Goal: Transaction & Acquisition: Purchase product/service

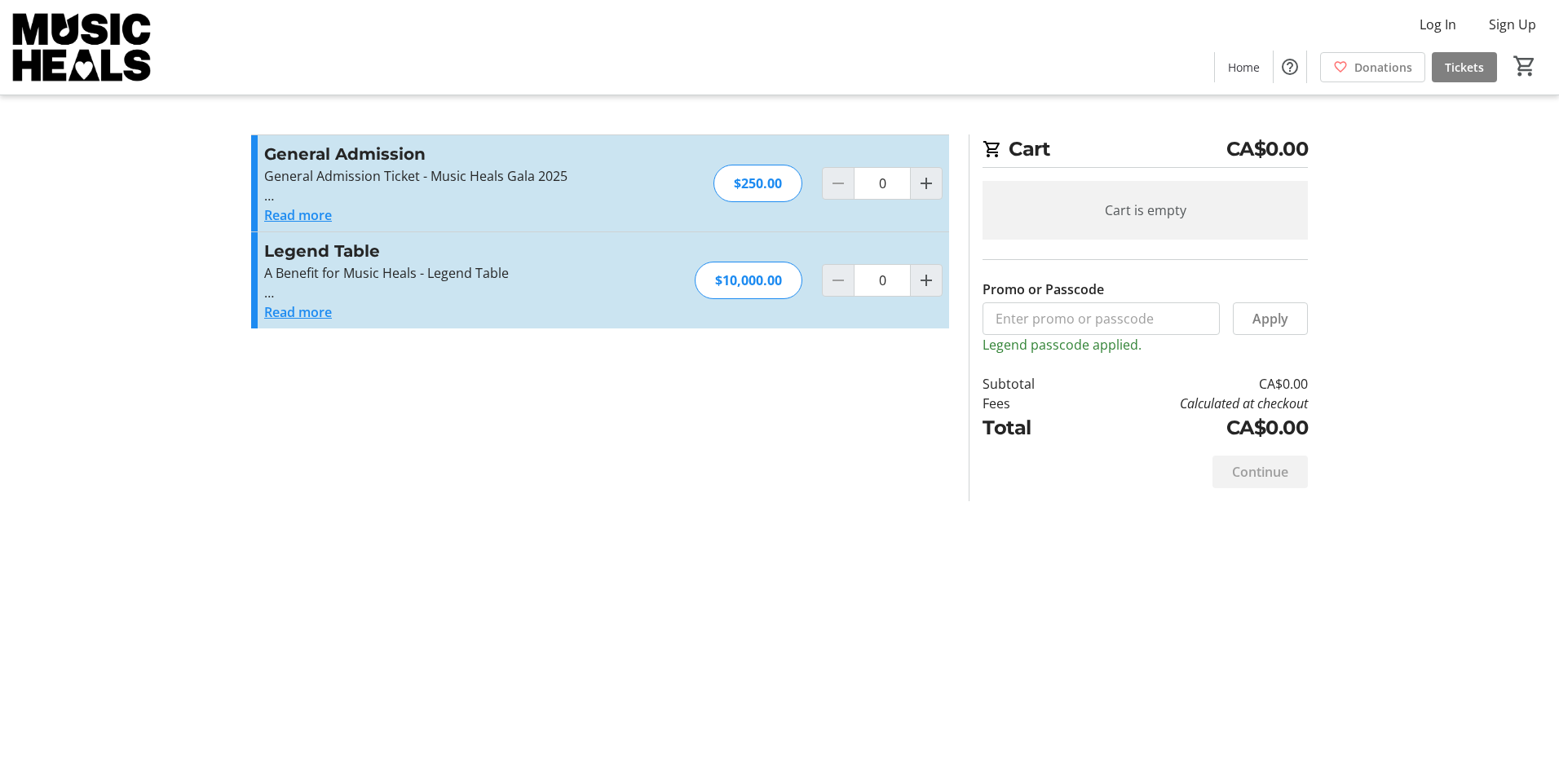
click at [309, 312] on button "Read more" at bounding box center [298, 312] width 67 height 20
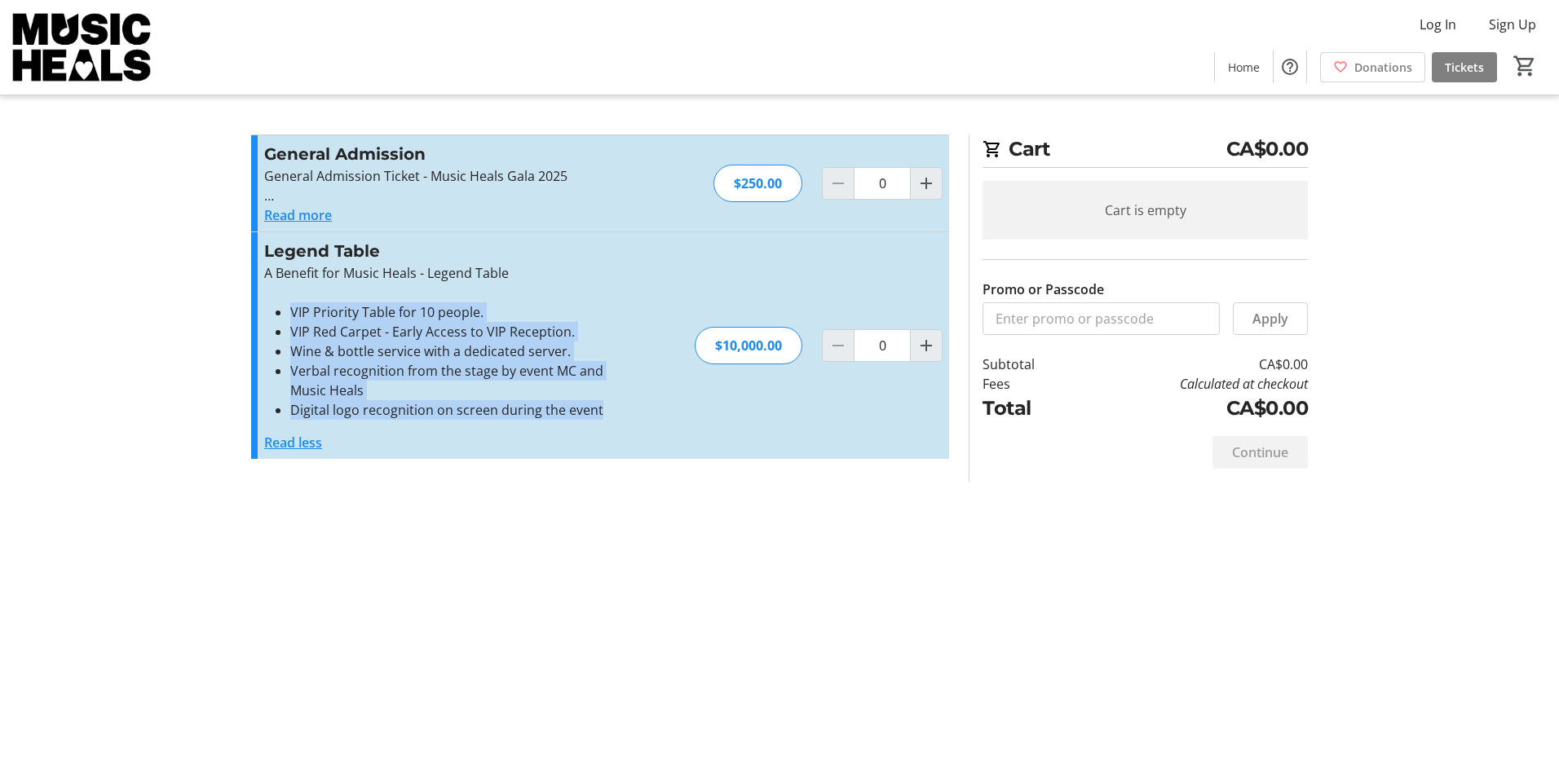
drag, startPoint x: 625, startPoint y: 417, endPoint x: 273, endPoint y: 314, distance: 366.8
click at [273, 314] on div "Legend Table A Benefit for Music Heals - Legend Table VIP Priority Table for 10…" at bounding box center [600, 345] width 698 height 226
drag, startPoint x: 273, startPoint y: 314, endPoint x: 344, endPoint y: 335, distance: 74.0
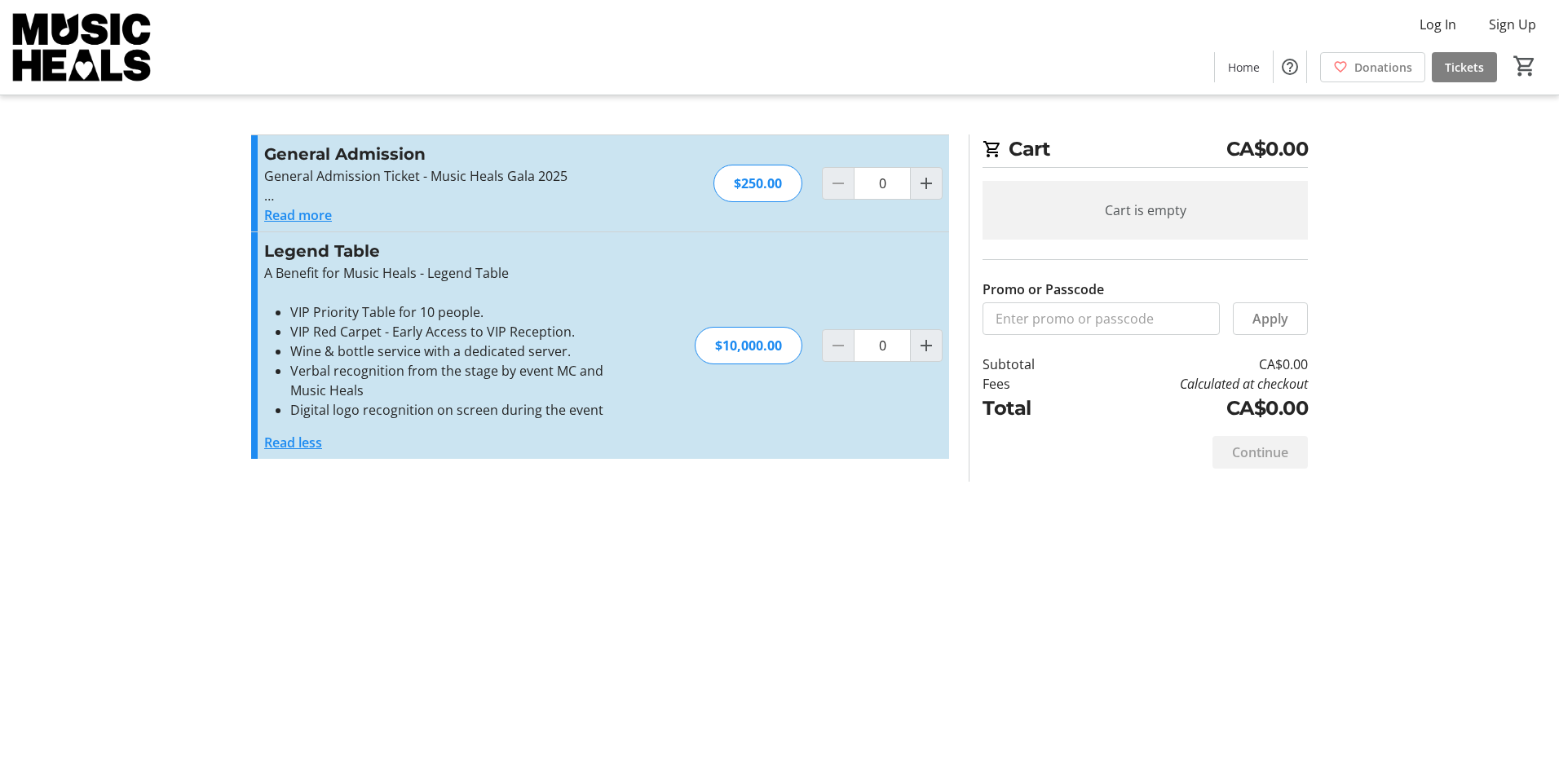
drag, startPoint x: 915, startPoint y: 582, endPoint x: 883, endPoint y: 544, distance: 49.7
click at [915, 582] on div "Cart CA$0.00 Cart is empty Promo or Passcode Apply Subtotal CA$0.00 Fees Calcul…" at bounding box center [780, 392] width 1076 height 784
click at [425, 185] on p "General Admission Ticket - Music Heals Gala 2025" at bounding box center [442, 176] width 356 height 20
click at [325, 219] on button "Read more" at bounding box center [298, 215] width 67 height 20
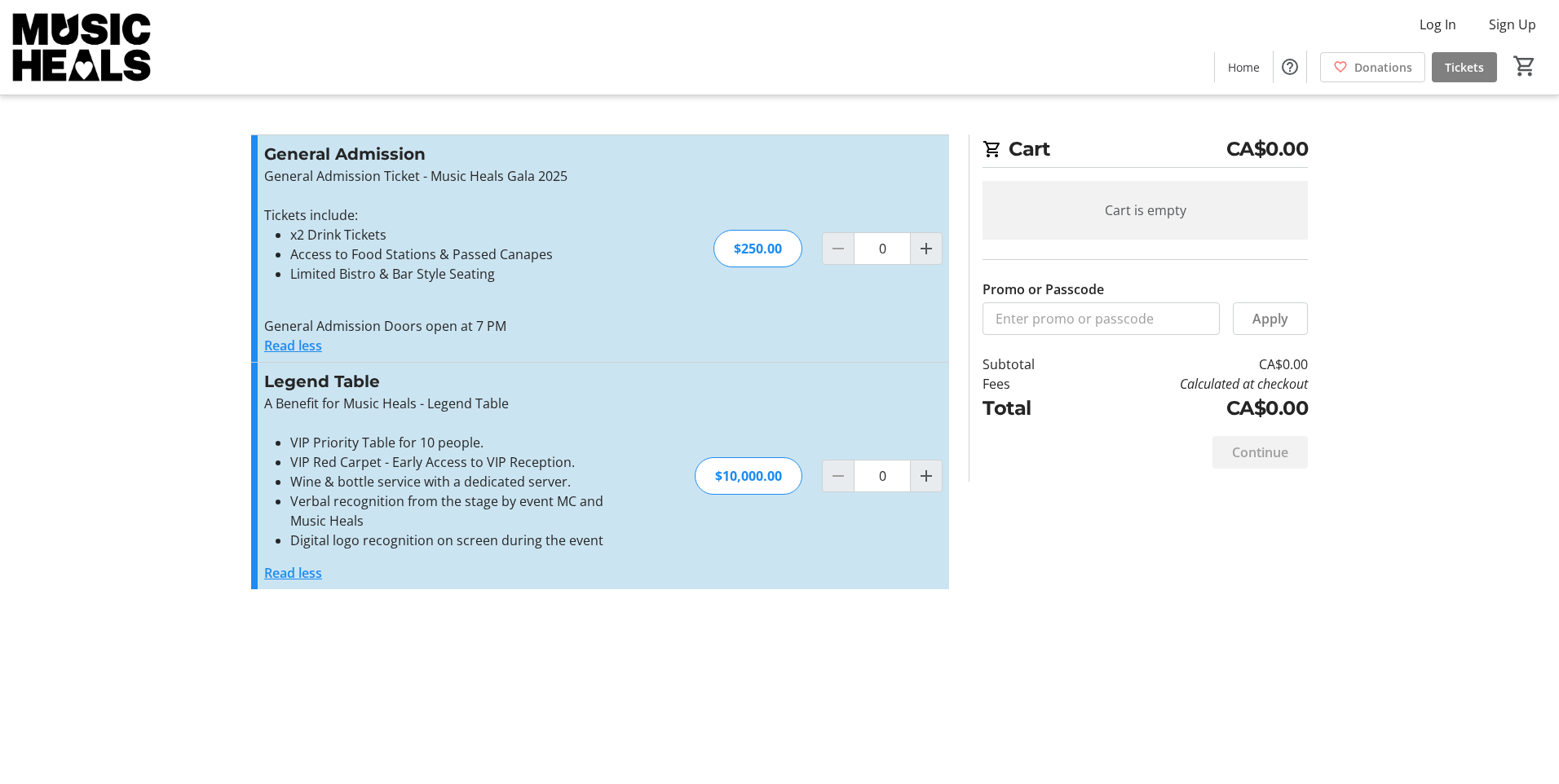
click at [130, 61] on img at bounding box center [82, 48] width 145 height 82
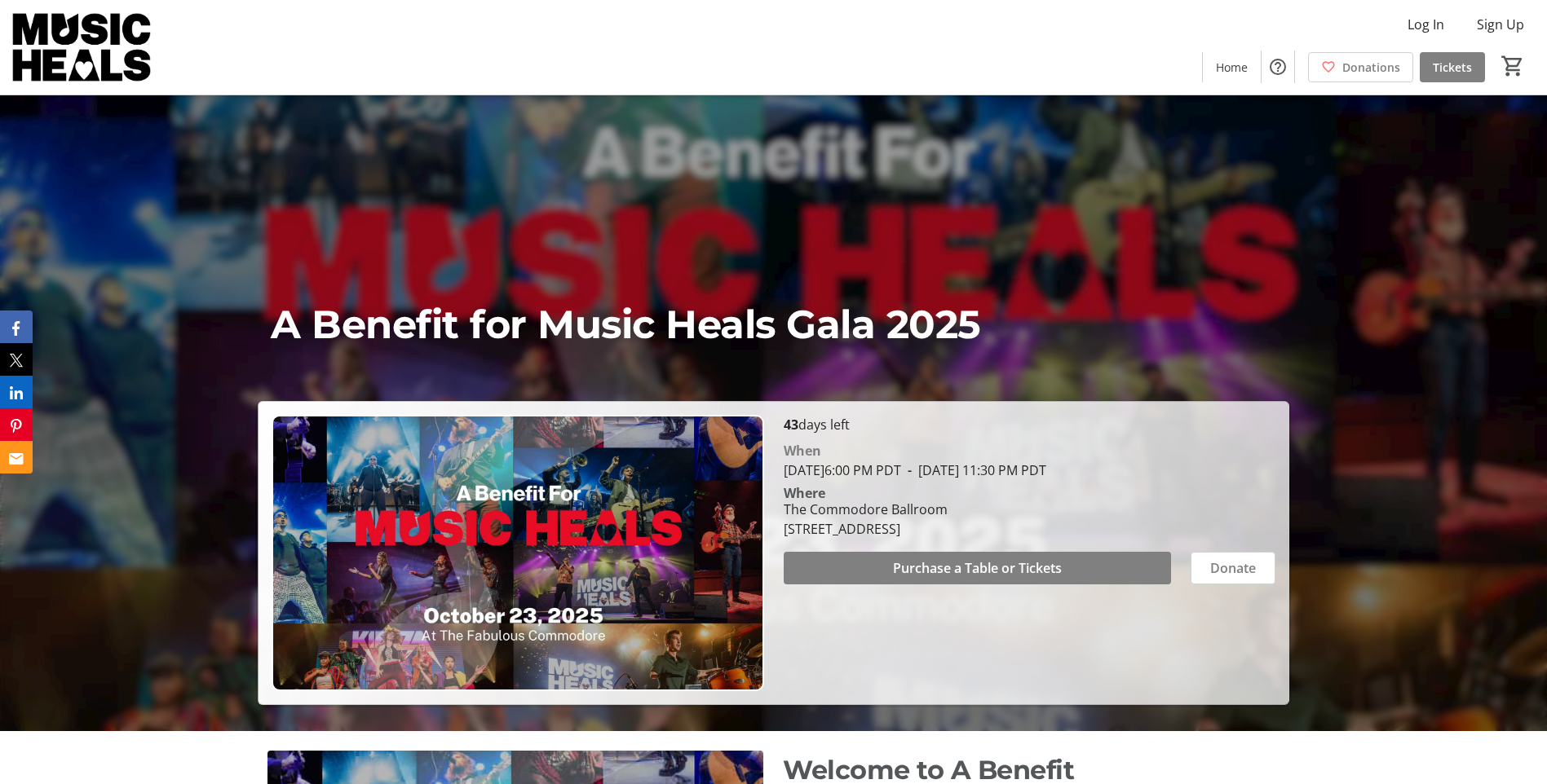
scroll to position [82, 0]
